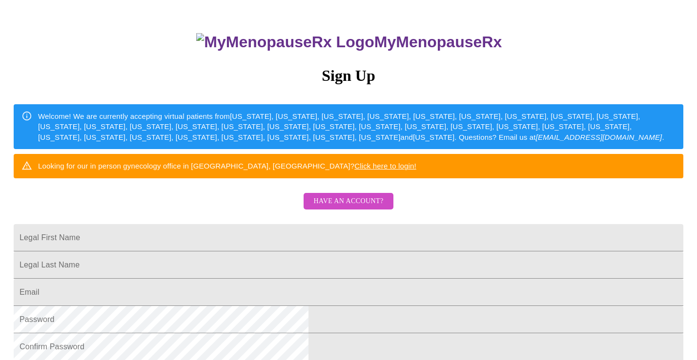
scroll to position [86, 0]
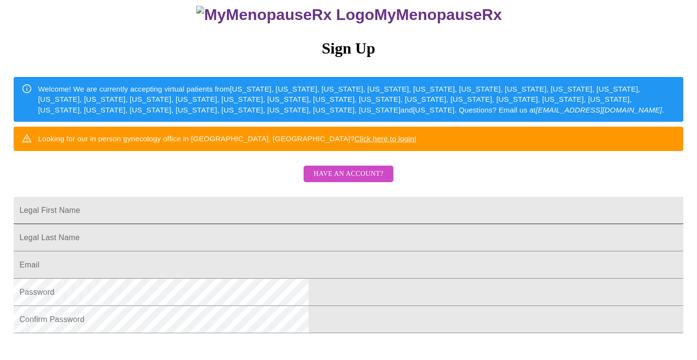
click at [257, 224] on input "Legal First Name" at bounding box center [348, 210] width 669 height 27
type input "natasa"
click at [278, 206] on div "MyMenopauseRx Sign Up Welcome! We are currently accepting virtual patients from…" at bounding box center [348, 170] width 689 height 360
click at [251, 224] on input "Legal First Name" at bounding box center [348, 210] width 669 height 27
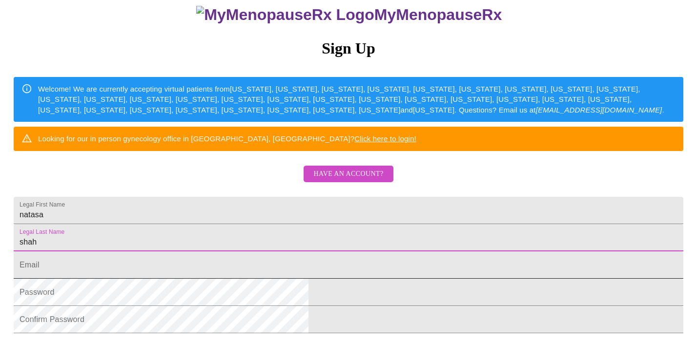
type input "shah"
click at [261, 279] on input "Legal First Name" at bounding box center [348, 265] width 669 height 27
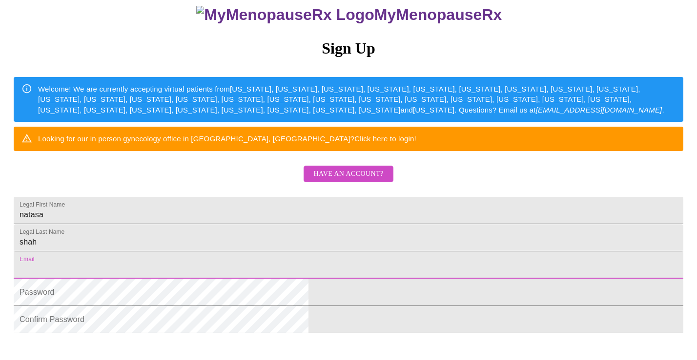
type input "designsbynatasha@yahoo.com"
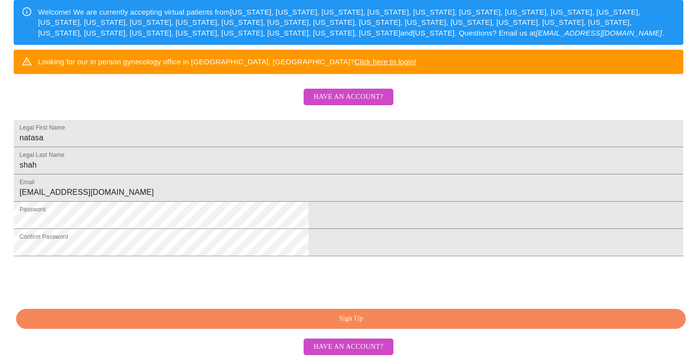
scroll to position [236, 0]
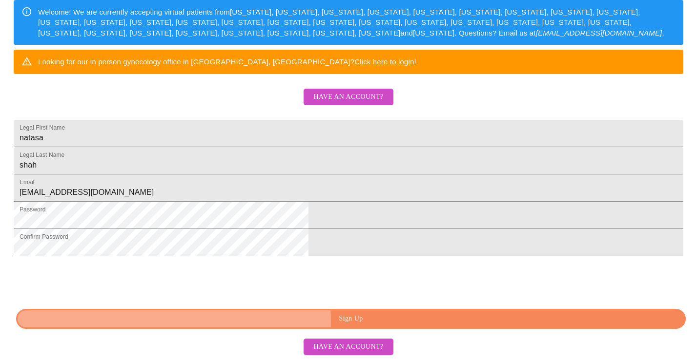
click at [361, 322] on span "Sign Up" at bounding box center [350, 319] width 647 height 12
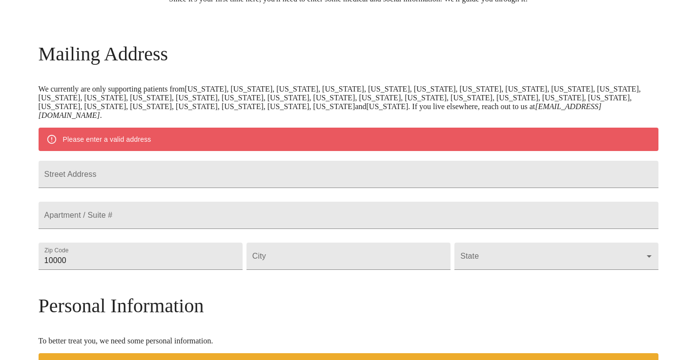
scroll to position [113, 0]
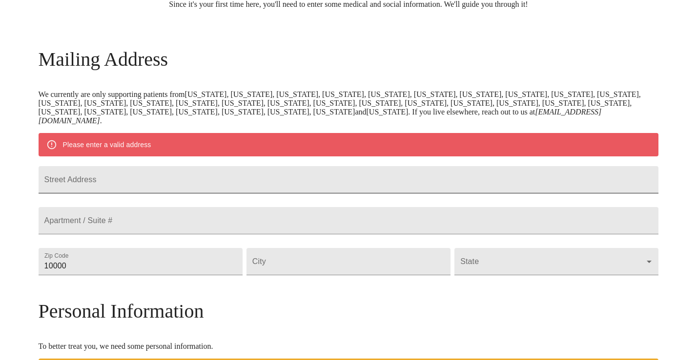
click at [261, 187] on input "Street Address" at bounding box center [349, 179] width 620 height 27
type input "4528 Danneel St"
drag, startPoint x: 261, startPoint y: 187, endPoint x: 180, endPoint y: 293, distance: 133.0
click at [180, 276] on input "10000" at bounding box center [141, 261] width 204 height 27
type input "1000"
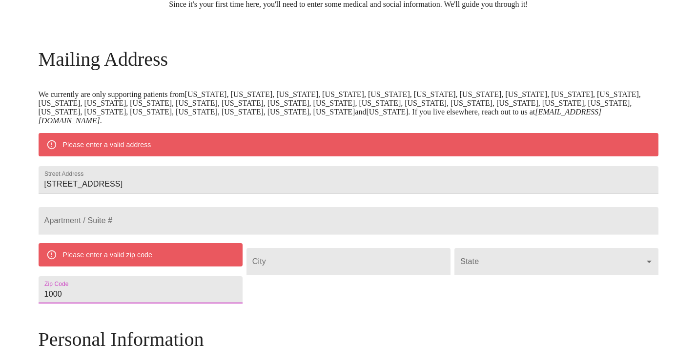
drag, startPoint x: 140, startPoint y: 316, endPoint x: 101, endPoint y: 316, distance: 38.5
click at [101, 316] on div "MyMenopauseRx Welcome to MyMenopauseRx Since it's your first time here, you'll …" at bounding box center [349, 289] width 620 height 797
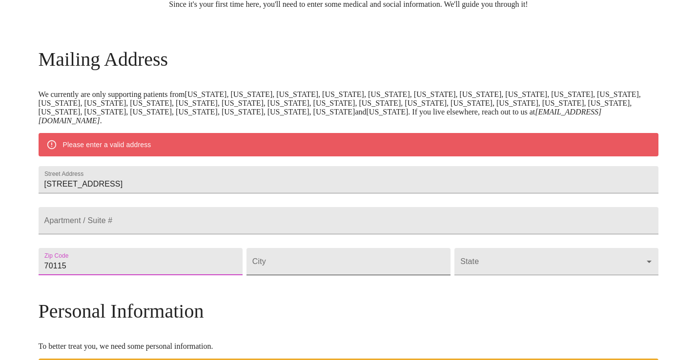
type input "70115"
click at [306, 276] on input "Street Address" at bounding box center [348, 261] width 204 height 27
type input "New Orleans"
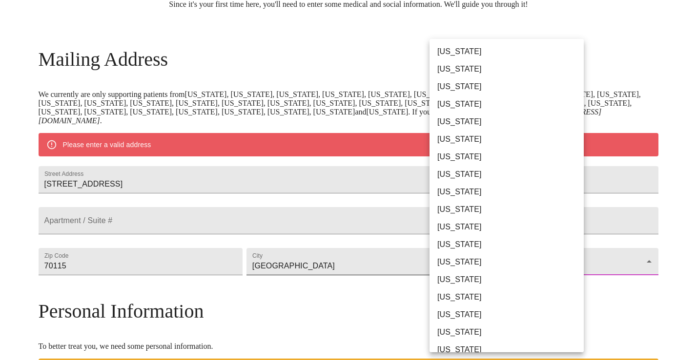
click at [468, 291] on body "MyMenopauseRx Welcome to MyMenopauseRx Since it's your first time here, you'll …" at bounding box center [348, 275] width 689 height 769
click at [467, 345] on li "Louisiana" at bounding box center [506, 350] width 154 height 18
type input "Louisiana"
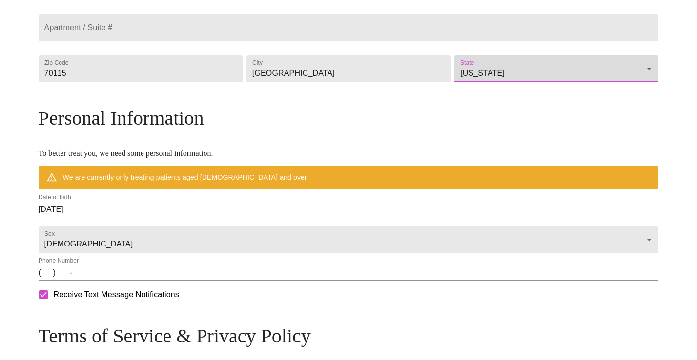
scroll to position [311, 0]
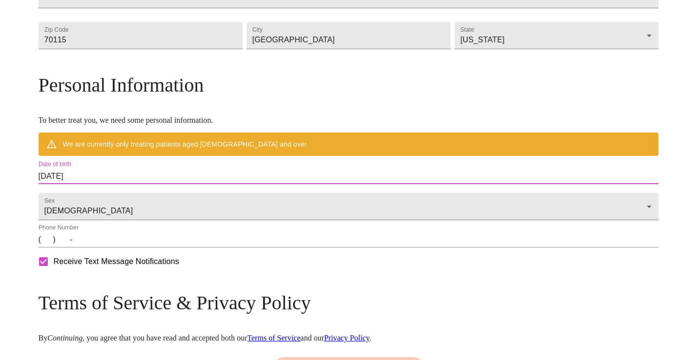
click at [117, 184] on input "08/10/2025" at bounding box center [349, 177] width 620 height 16
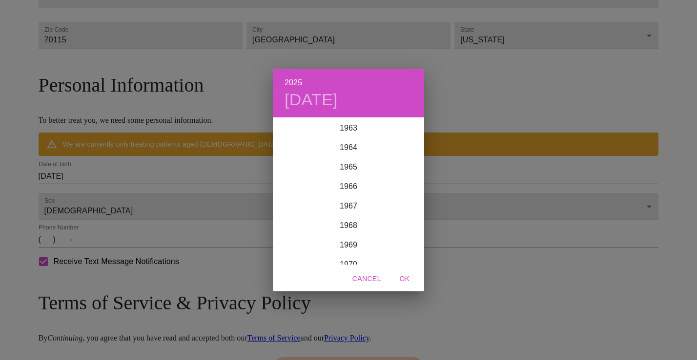
scroll to position [1251, 0]
click at [349, 221] on div "1968" at bounding box center [348, 224] width 151 height 20
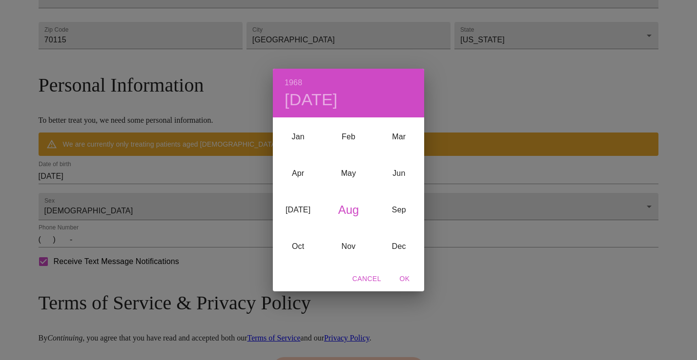
click at [349, 207] on div "Aug" at bounding box center [348, 210] width 50 height 37
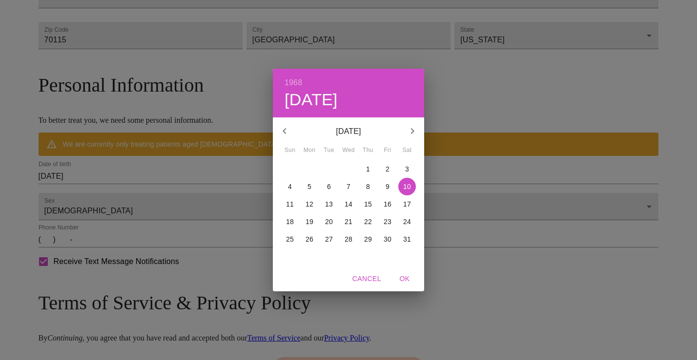
click at [411, 221] on p "24" at bounding box center [407, 222] width 8 height 10
click at [408, 278] on span "OK" at bounding box center [404, 279] width 23 height 12
type input "08/24/1968"
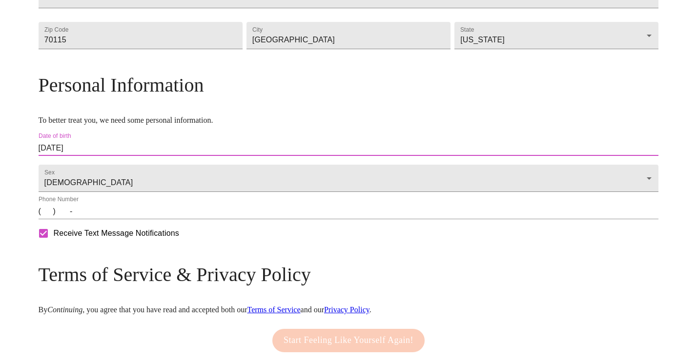
click at [123, 219] on input "(   )    -" at bounding box center [349, 212] width 620 height 16
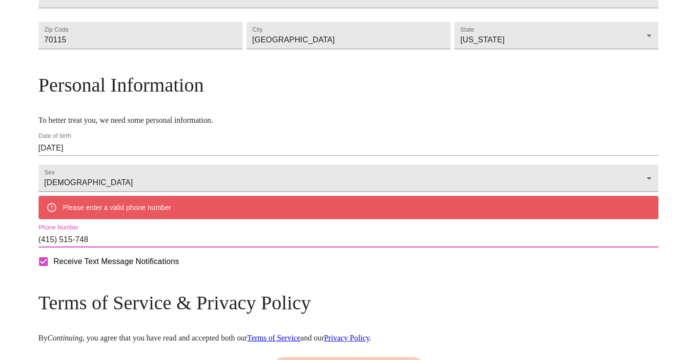
type input "(415) 515-7482"
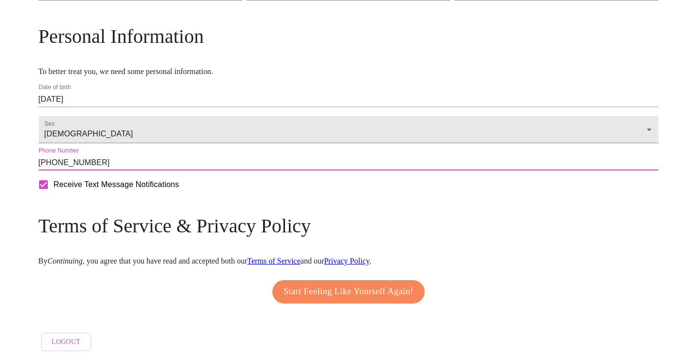
scroll to position [390, 0]
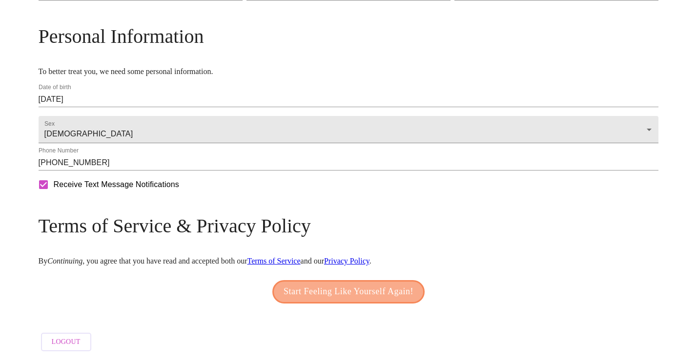
click at [349, 290] on span "Start Feeling Like Yourself Again!" at bounding box center [348, 292] width 130 height 16
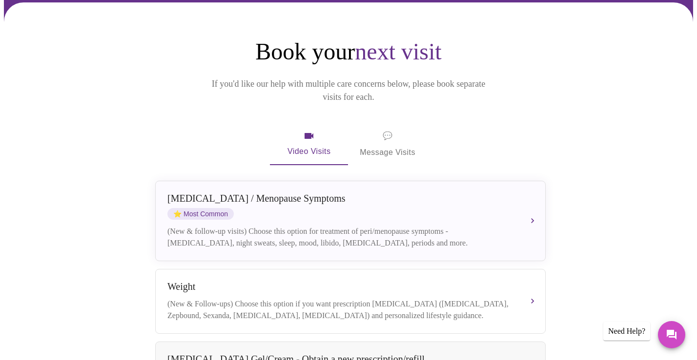
scroll to position [78, 0]
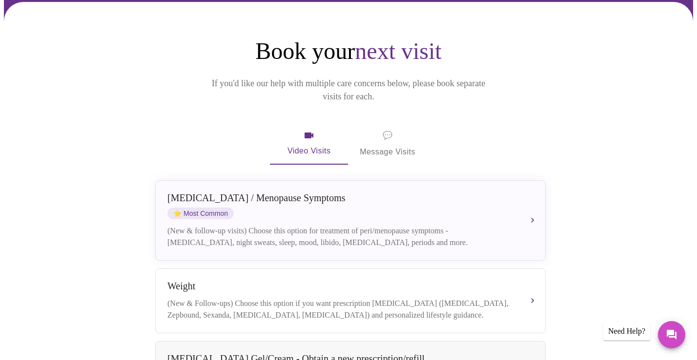
click at [393, 130] on span "💬 Message Visits" at bounding box center [387, 144] width 56 height 30
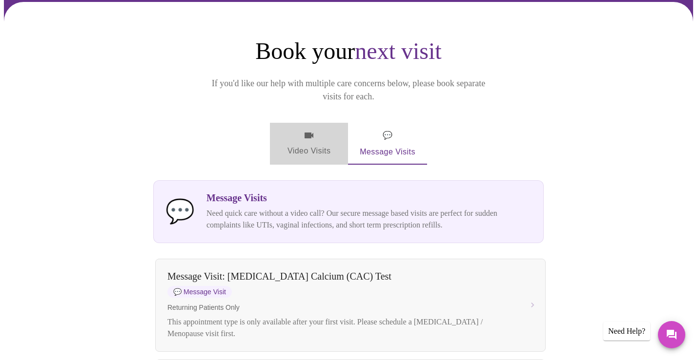
click at [311, 130] on span "Video Visits" at bounding box center [308, 144] width 55 height 28
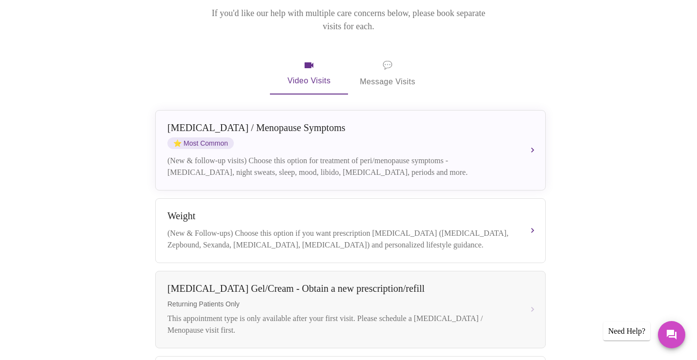
scroll to position [161, 0]
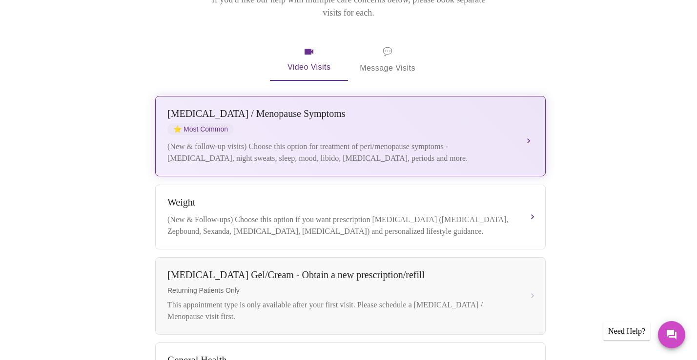
click at [493, 141] on div "(New & follow-up visits) Choose this option for treatment of peri/menopause sym…" at bounding box center [340, 152] width 346 height 23
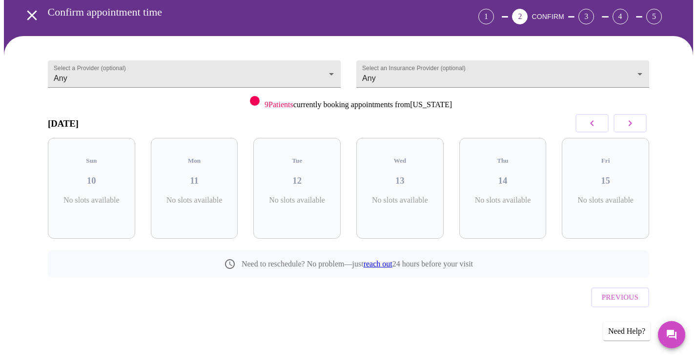
scroll to position [23, 0]
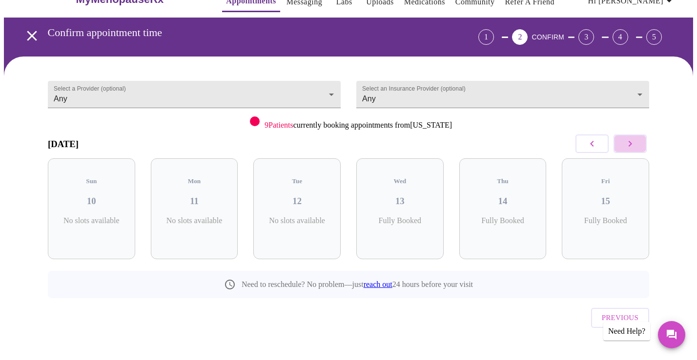
click at [635, 142] on icon "button" at bounding box center [630, 144] width 12 height 12
click at [609, 199] on div "Wed 20 4 Slots Left ( 11 Total)" at bounding box center [604, 209] width 87 height 101
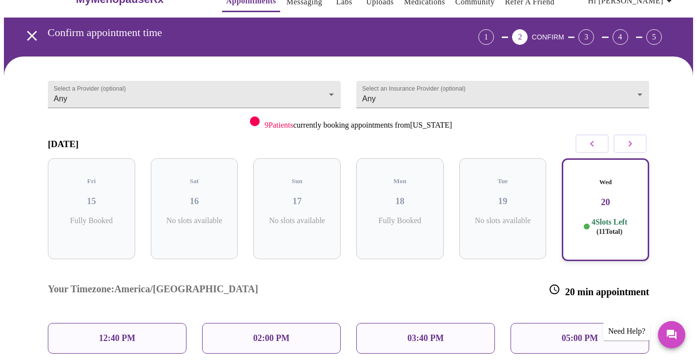
click at [280, 334] on p "02:00 PM" at bounding box center [271, 339] width 36 height 10
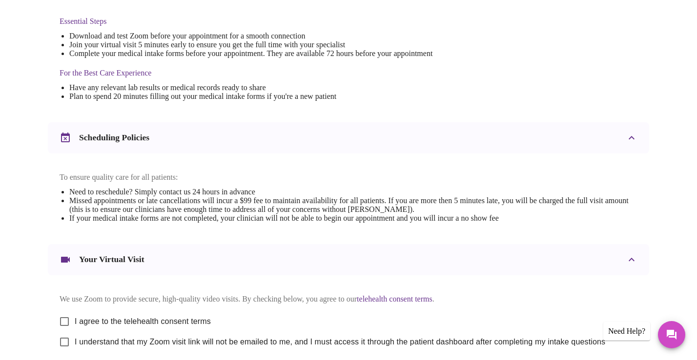
scroll to position [277, 0]
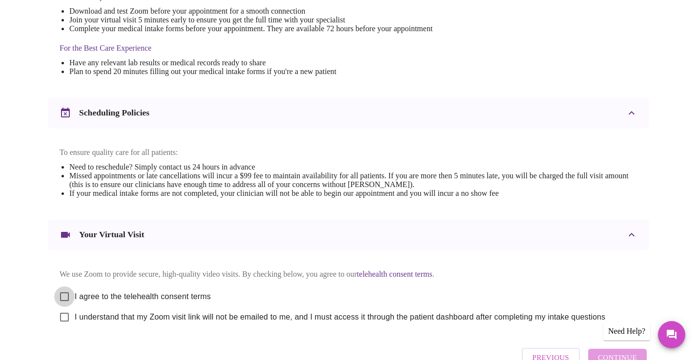
click at [64, 302] on input "I agree to the telehealth consent terms" at bounding box center [64, 297] width 20 height 20
checkbox input "true"
click at [63, 324] on input "I understand that my Zoom visit link will not be emailed to me, and I must acce…" at bounding box center [64, 317] width 20 height 20
checkbox input "true"
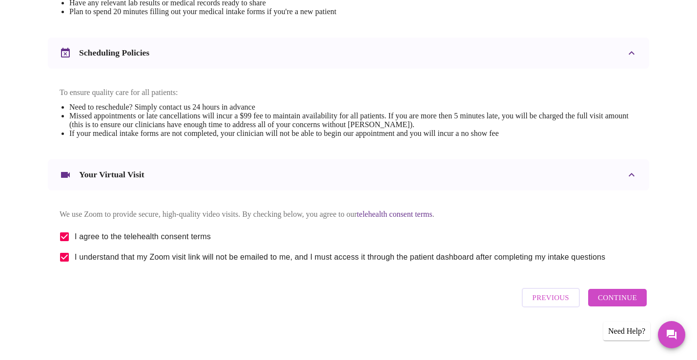
scroll to position [346, 0]
click at [614, 299] on span "Continue" at bounding box center [616, 298] width 39 height 13
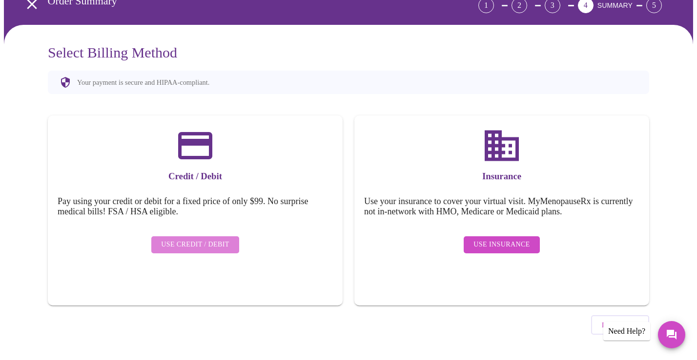
click at [212, 239] on span "Use Credit / Debit" at bounding box center [195, 245] width 68 height 12
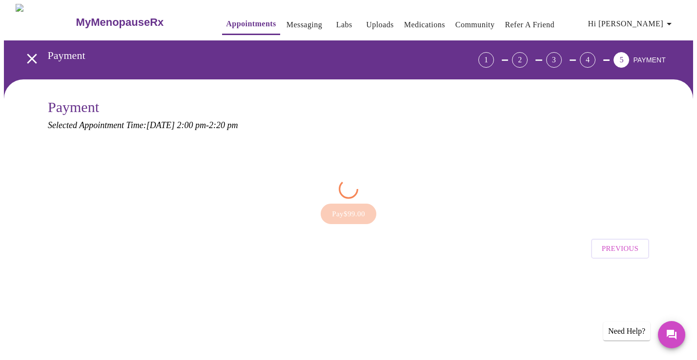
scroll to position [0, 0]
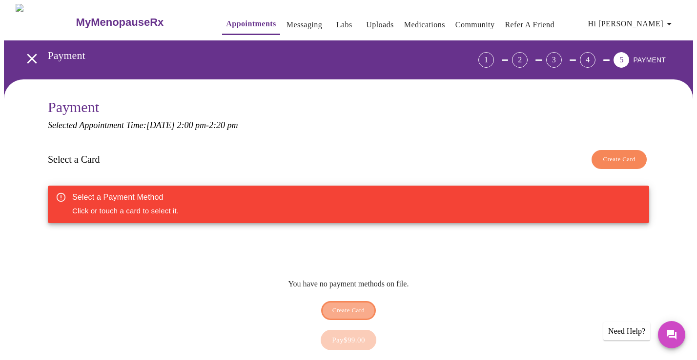
click at [347, 305] on span "Create Card" at bounding box center [348, 310] width 33 height 11
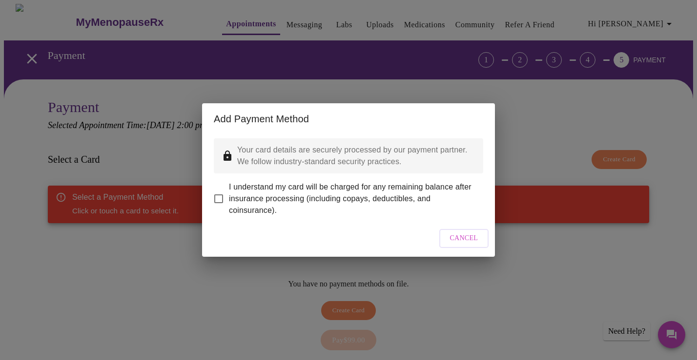
click at [218, 189] on input "I understand my card will be charged for any remaining balance after insurance …" at bounding box center [218, 199] width 20 height 20
checkbox input "true"
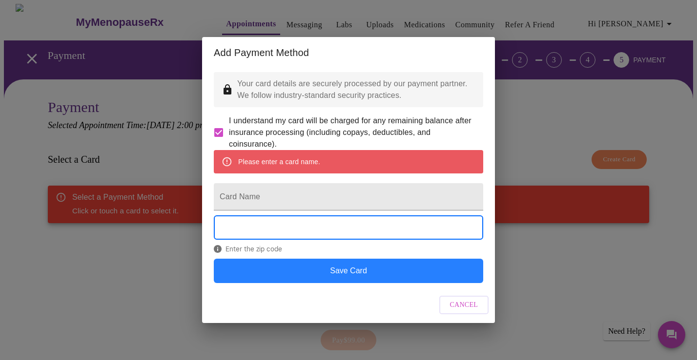
click at [358, 279] on button "Save Card" at bounding box center [348, 271] width 269 height 24
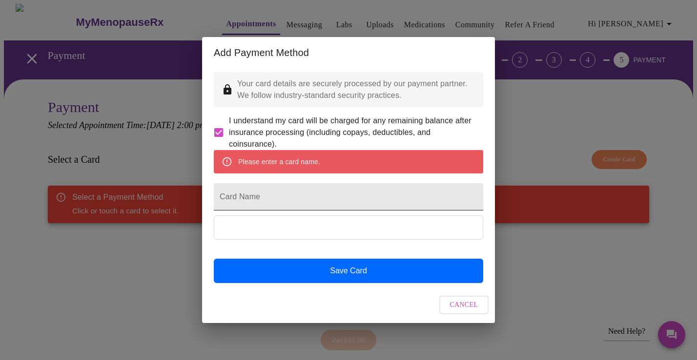
click at [314, 195] on input "Card Name" at bounding box center [348, 196] width 269 height 27
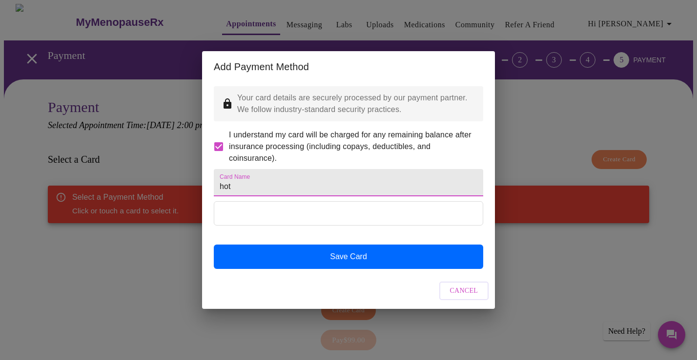
drag, startPoint x: 314, startPoint y: 195, endPoint x: 330, endPoint y: 192, distance: 16.4
click at [330, 192] on input "hot" at bounding box center [348, 182] width 269 height 27
type input "h"
type input "m"
type input "HRT"
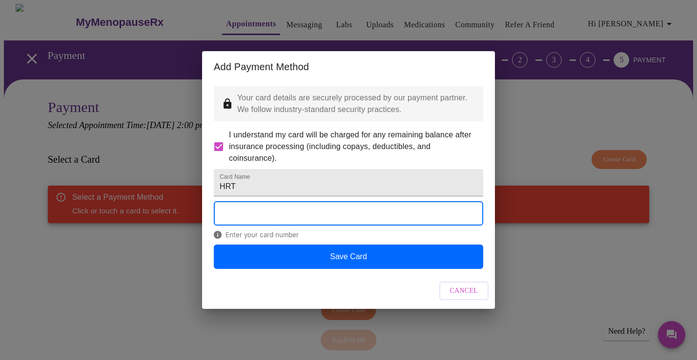
click at [158, 159] on div "Add Payment Method Your card details are securely processed by our payment part…" at bounding box center [348, 180] width 697 height 360
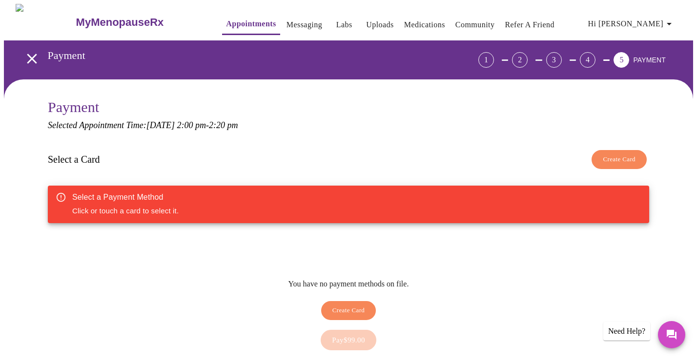
click at [341, 335] on div "Pay $99.00" at bounding box center [348, 340] width 601 height 30
click at [353, 305] on span "Create Card" at bounding box center [348, 310] width 33 height 11
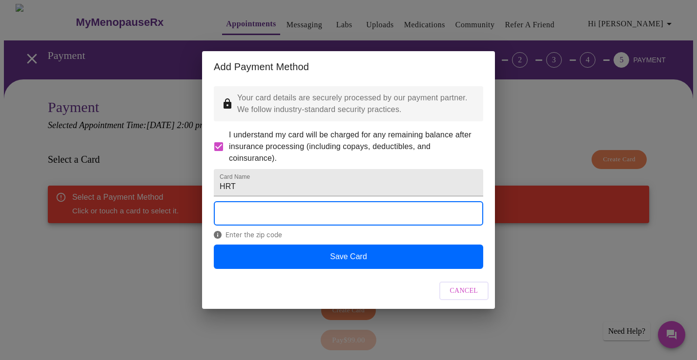
click at [561, 120] on div "Add Payment Method Your card details are securely processed by our payment part…" at bounding box center [348, 180] width 697 height 360
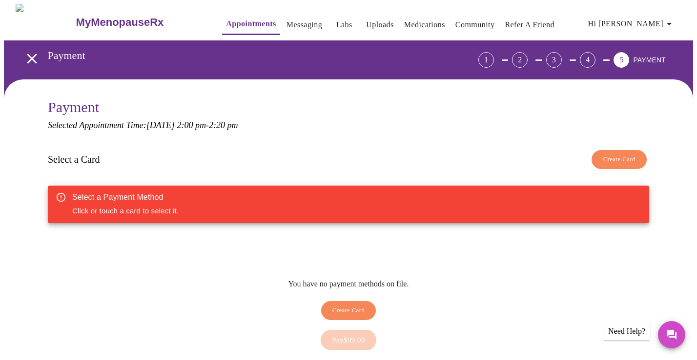
click at [434, 210] on div "Select a Payment Method Click or touch a card to select it." at bounding box center [348, 205] width 601 height 38
click at [84, 160] on h3 "Select a Card" at bounding box center [74, 159] width 52 height 11
click at [343, 305] on span "Create Card" at bounding box center [348, 310] width 33 height 11
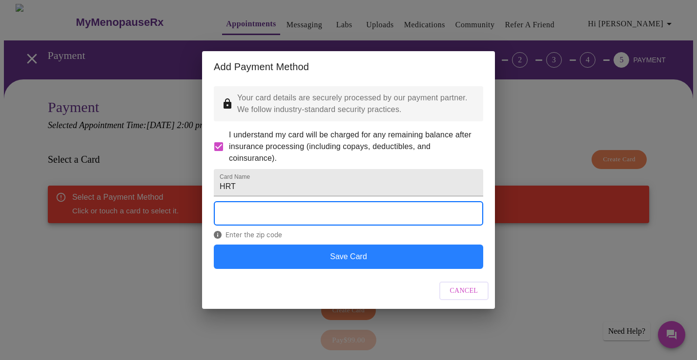
click at [343, 267] on button "Save Card" at bounding box center [348, 257] width 269 height 24
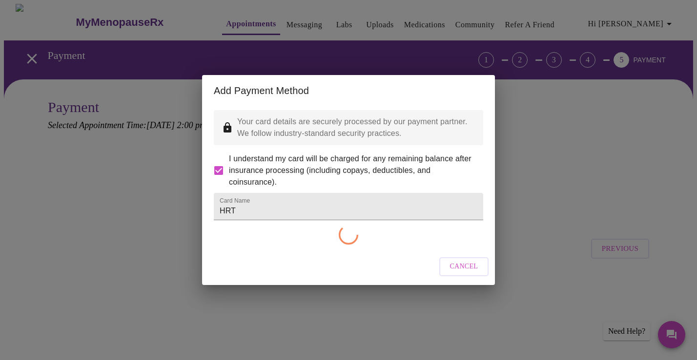
checkbox input "false"
